Goal: Information Seeking & Learning: Learn about a topic

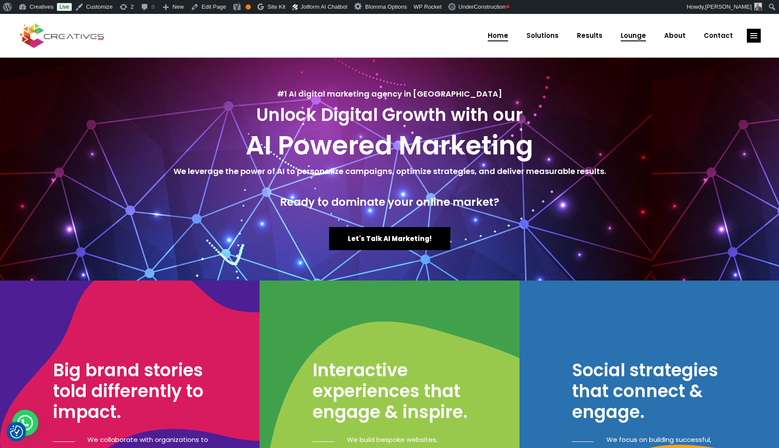
click at [631, 36] on span "Lounge" at bounding box center [633, 35] width 25 height 23
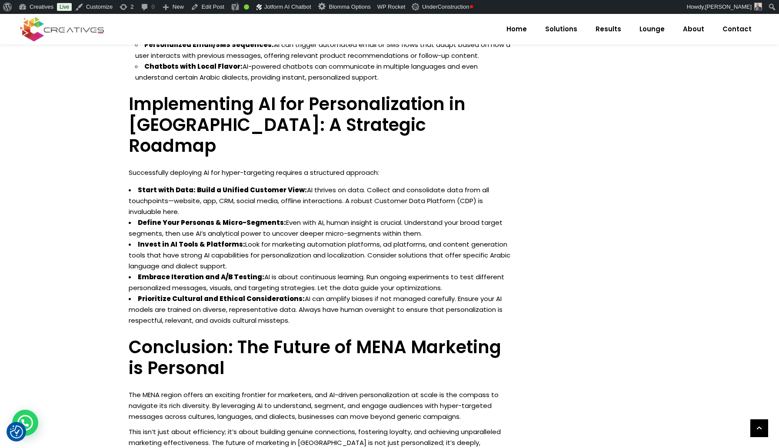
scroll to position [1242, 0]
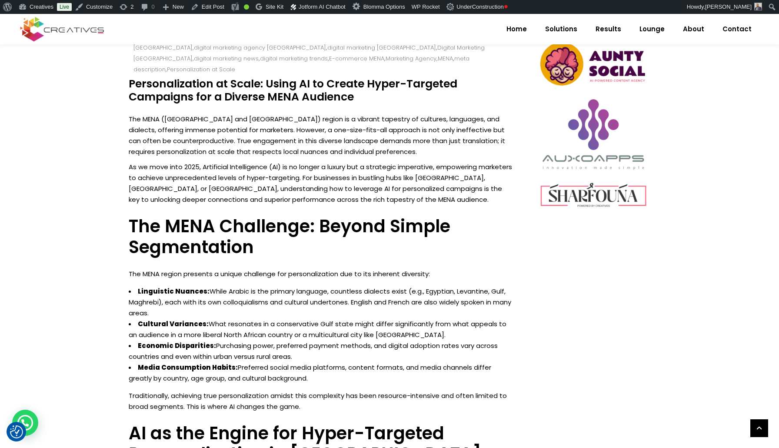
scroll to position [453, 0]
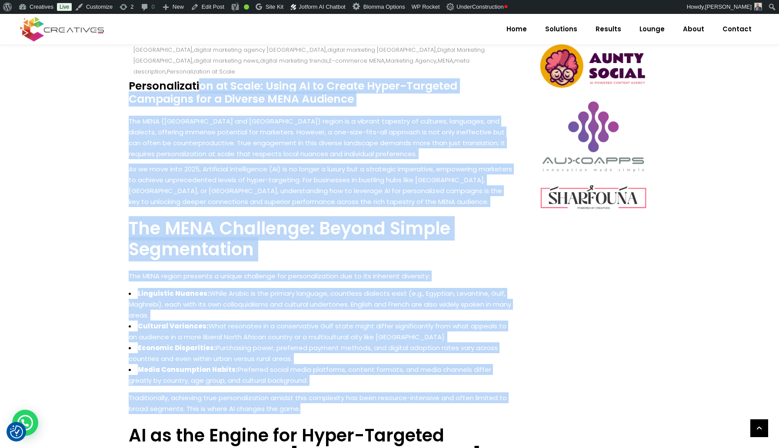
drag, startPoint x: 132, startPoint y: 76, endPoint x: 457, endPoint y: 396, distance: 456.0
copy div "Personalization at Scale: Using AI to Create Hyper-Targeted Campaigns for a Div…"
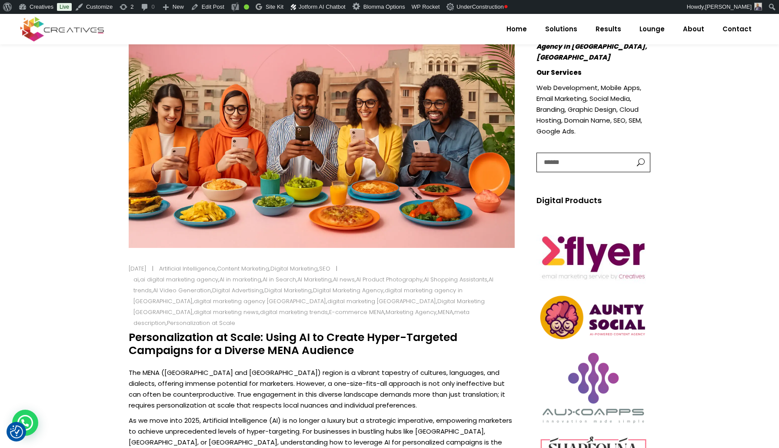
scroll to position [210, 0]
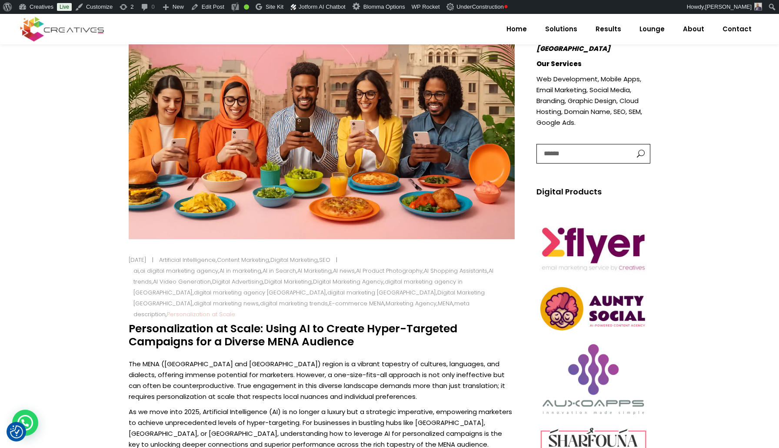
click at [235, 310] on link "Personalization at Scale" at bounding box center [201, 314] width 68 height 8
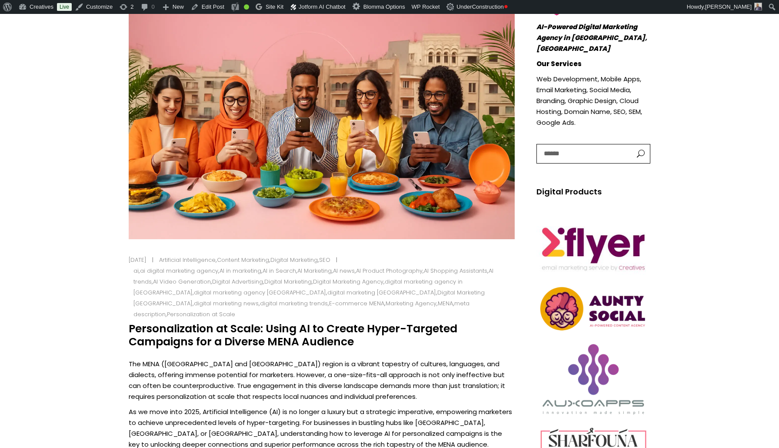
scroll to position [210, 0]
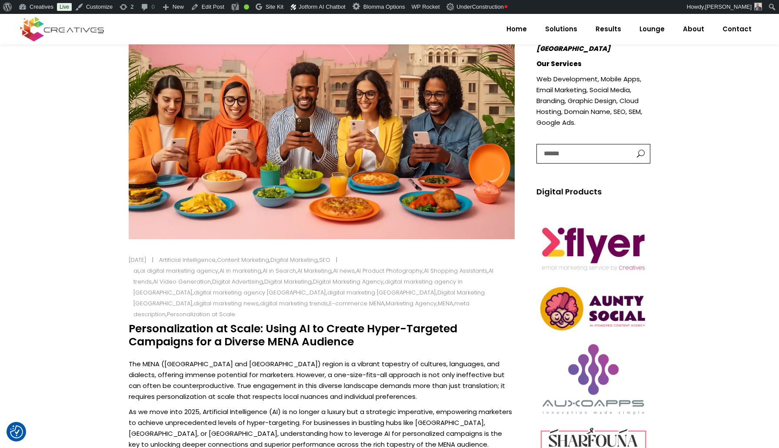
drag, startPoint x: 359, startPoint y: 332, endPoint x: 130, endPoint y: 315, distance: 230.2
click at [130, 322] on h4 "Personalization at Scale: Using AI to Create Hyper-Targeted Campaigns for a Div…" at bounding box center [322, 335] width 386 height 26
copy h4 "Personalization at Scale: Using AI to Create Hyper-Targeted Campaigns for a Div…"
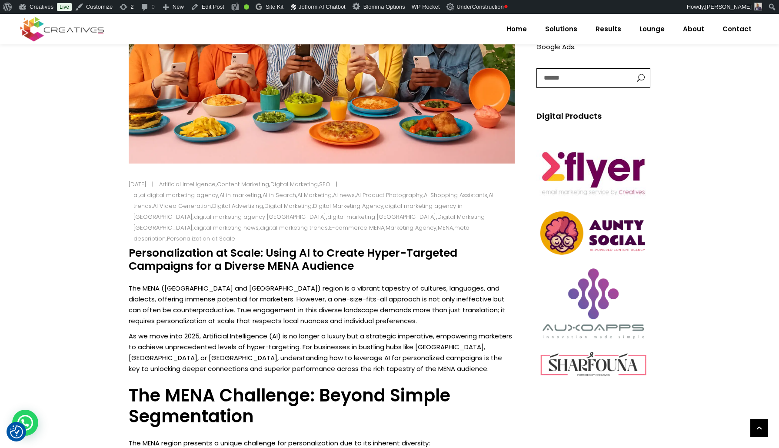
scroll to position [299, 0]
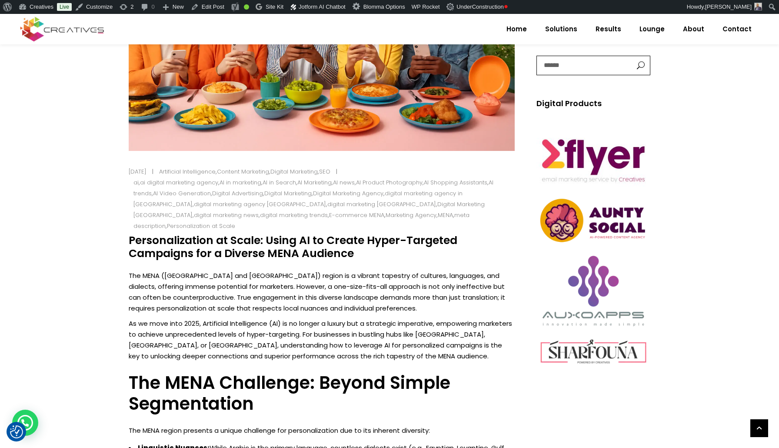
click at [138, 270] on p "The MENA ([GEOGRAPHIC_DATA] and [GEOGRAPHIC_DATA]) region is a vibrant tapestry…" at bounding box center [322, 291] width 386 height 43
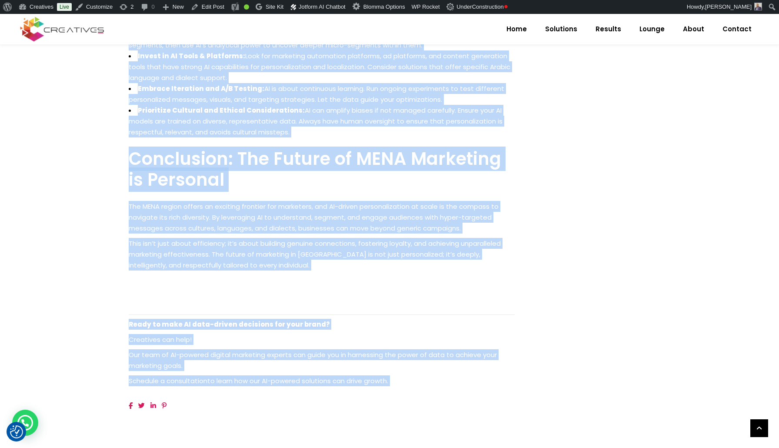
scroll to position [1462, 0]
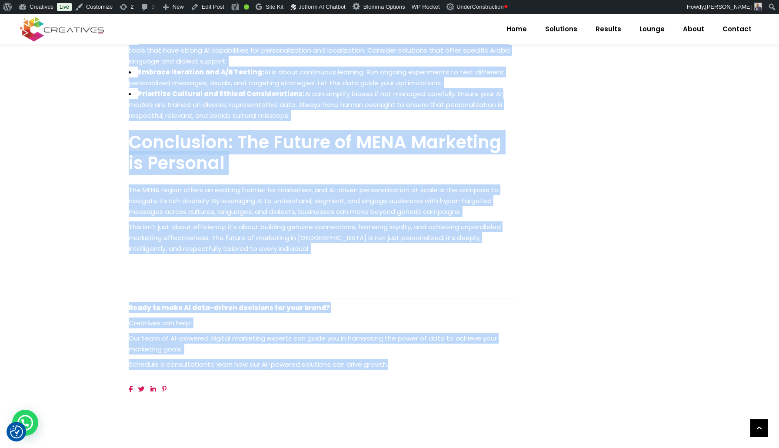
drag, startPoint x: 138, startPoint y: 264, endPoint x: 410, endPoint y: 311, distance: 275.5
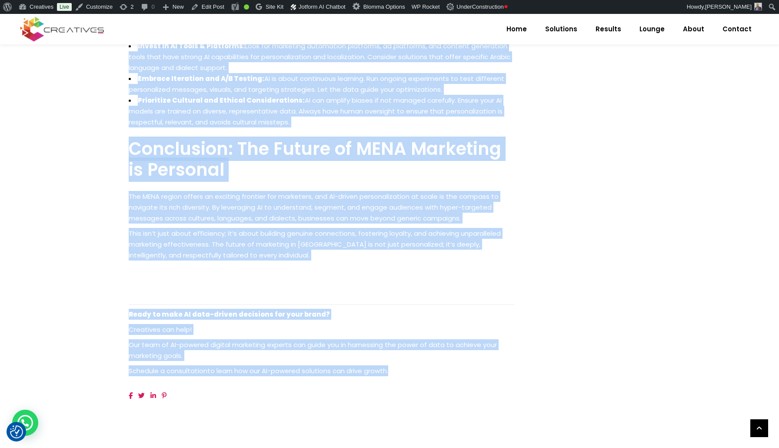
copy div "The MENA ([GEOGRAPHIC_DATA] and [GEOGRAPHIC_DATA]) region is a vibrant tapestry…"
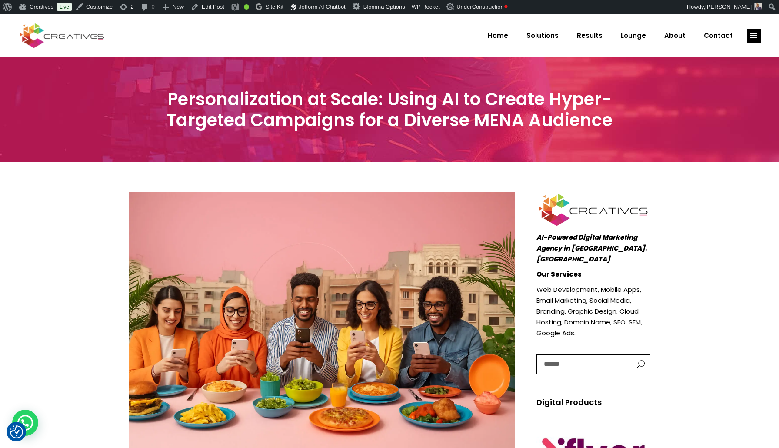
scroll to position [0, 0]
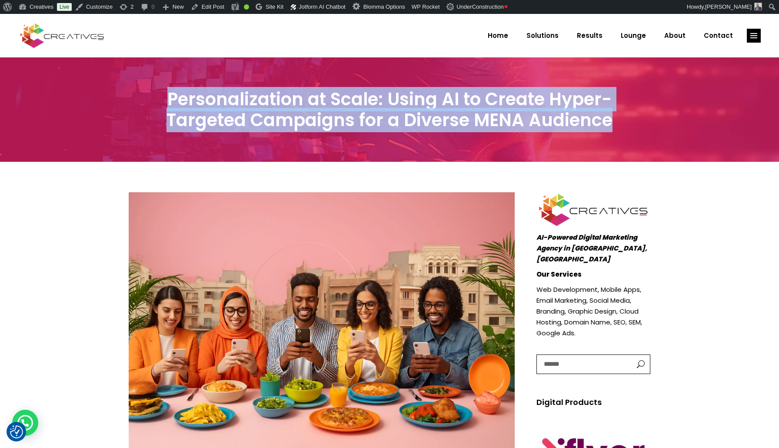
drag, startPoint x: 274, startPoint y: 99, endPoint x: 647, endPoint y: 128, distance: 373.8
click at [646, 127] on h3 "Personalization at Scale: Using AI to Create Hyper-Targeted Campaigns for a Div…" at bounding box center [390, 110] width 522 height 42
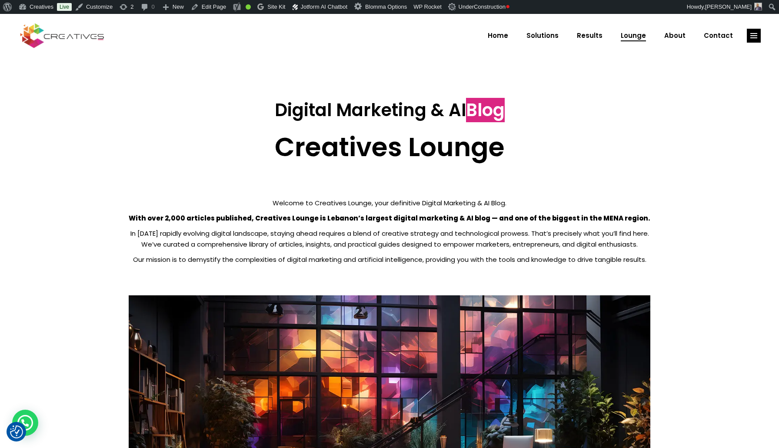
click at [208, 218] on strong "With over 2,000 articles published, Creatives Lounge is Lebanon’s largest digit…" at bounding box center [390, 218] width 522 height 9
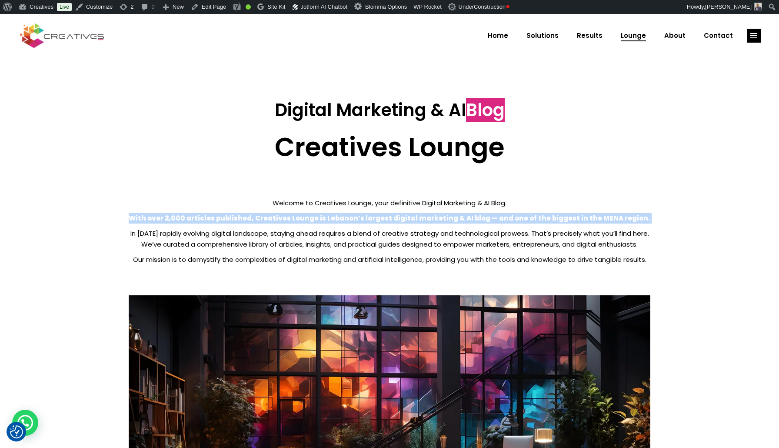
drag, startPoint x: 150, startPoint y: 218, endPoint x: 303, endPoint y: 220, distance: 152.2
click at [302, 220] on strong "With over 2,000 articles published, Creatives Lounge is Lebanon’s largest digit…" at bounding box center [390, 218] width 522 height 9
click at [304, 217] on strong "With over 2,000 articles published, Creatives Lounge is Lebanon’s largest digit…" at bounding box center [390, 218] width 522 height 9
drag, startPoint x: 147, startPoint y: 218, endPoint x: 641, endPoint y: 220, distance: 493.5
click at [641, 220] on p "With over 2,000 articles published, Creatives Lounge is Lebanon’s largest digit…" at bounding box center [390, 218] width 522 height 11
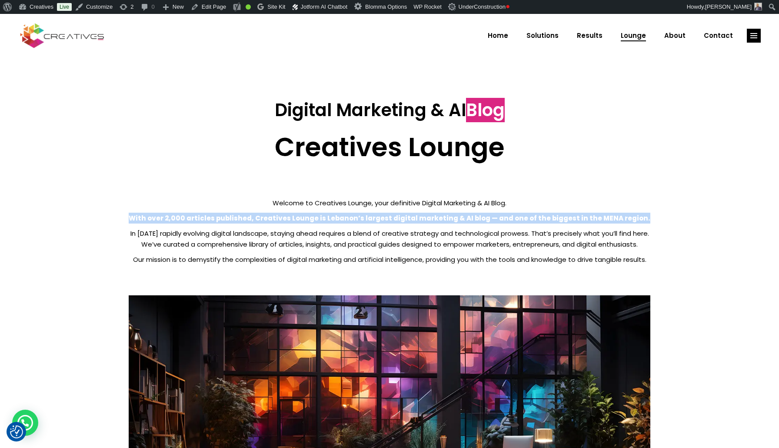
copy strong "With over 2,000 articles published, Creatives Lounge is Lebanon’s largest digit…"
